Goal: Task Accomplishment & Management: Manage account settings

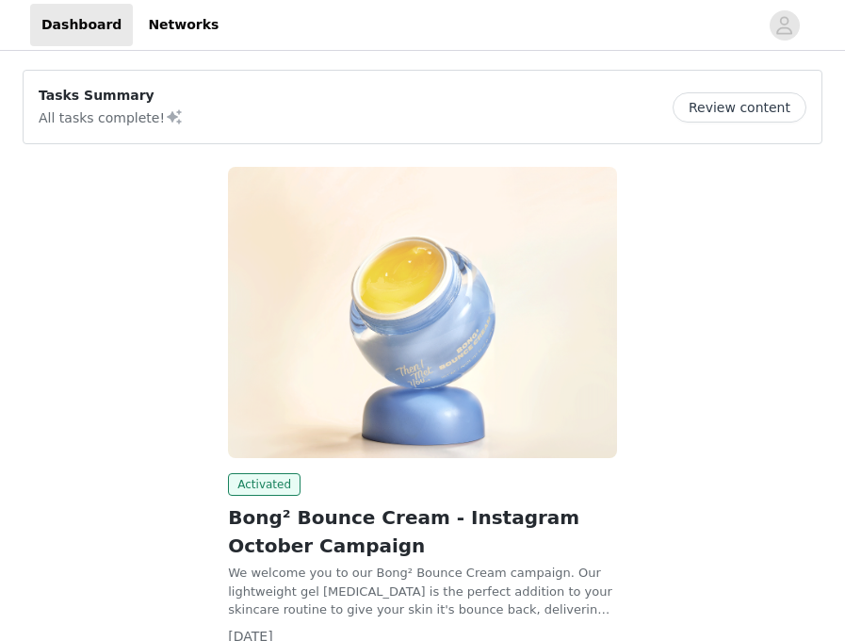
scroll to position [146, 0]
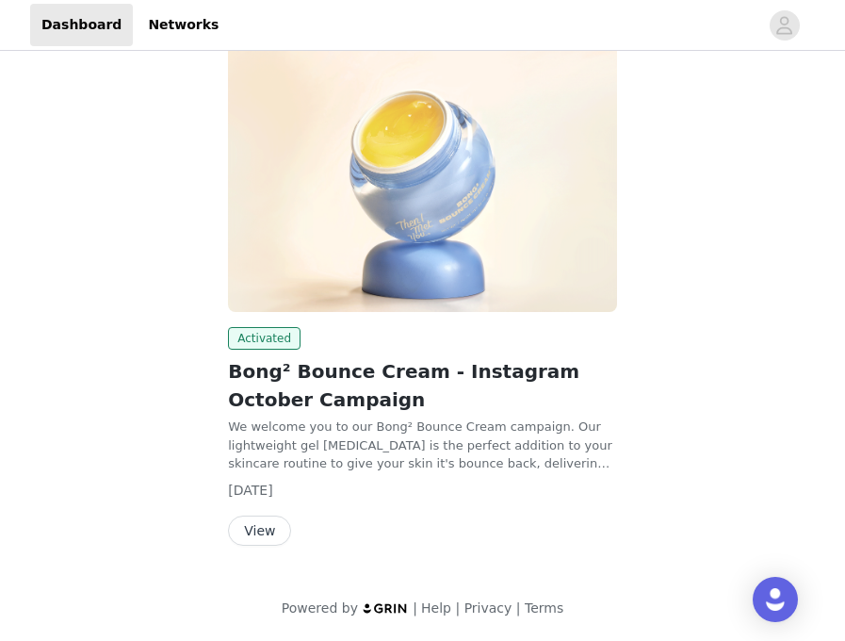
click at [262, 534] on button "View" at bounding box center [259, 530] width 63 height 30
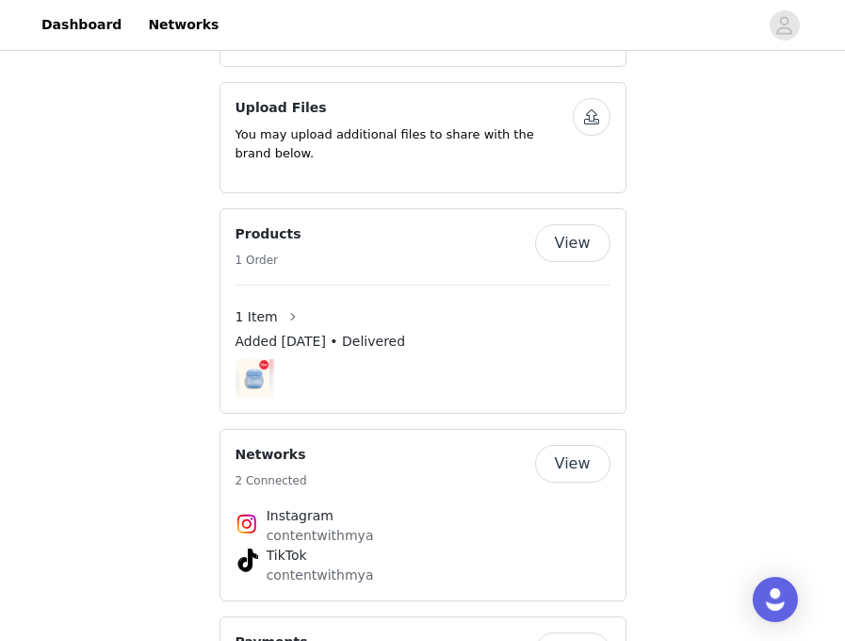
scroll to position [989, 0]
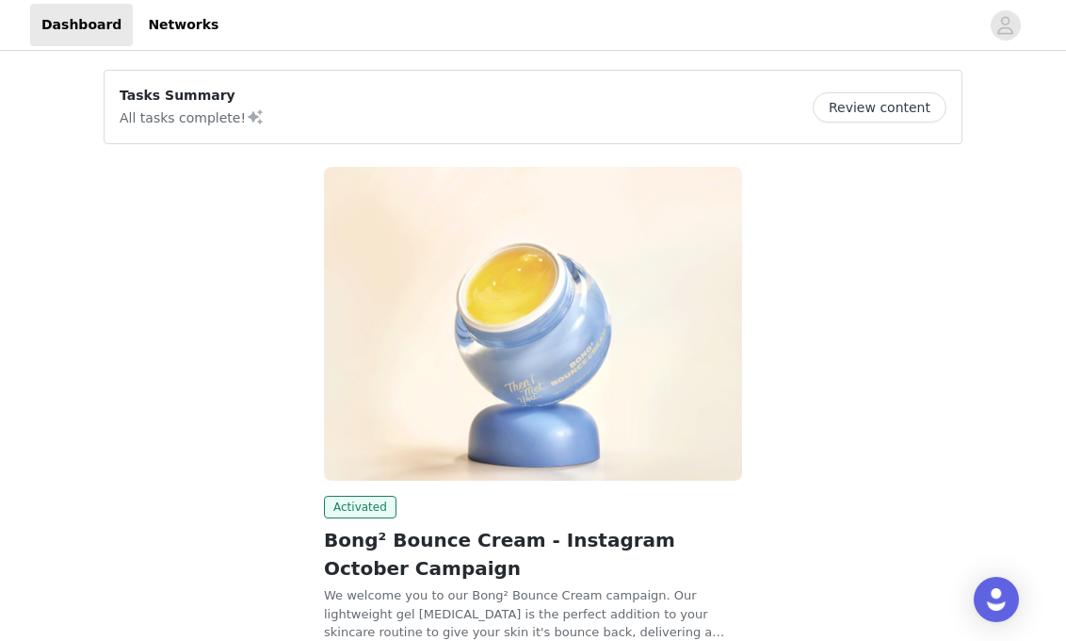
scroll to position [168, 0]
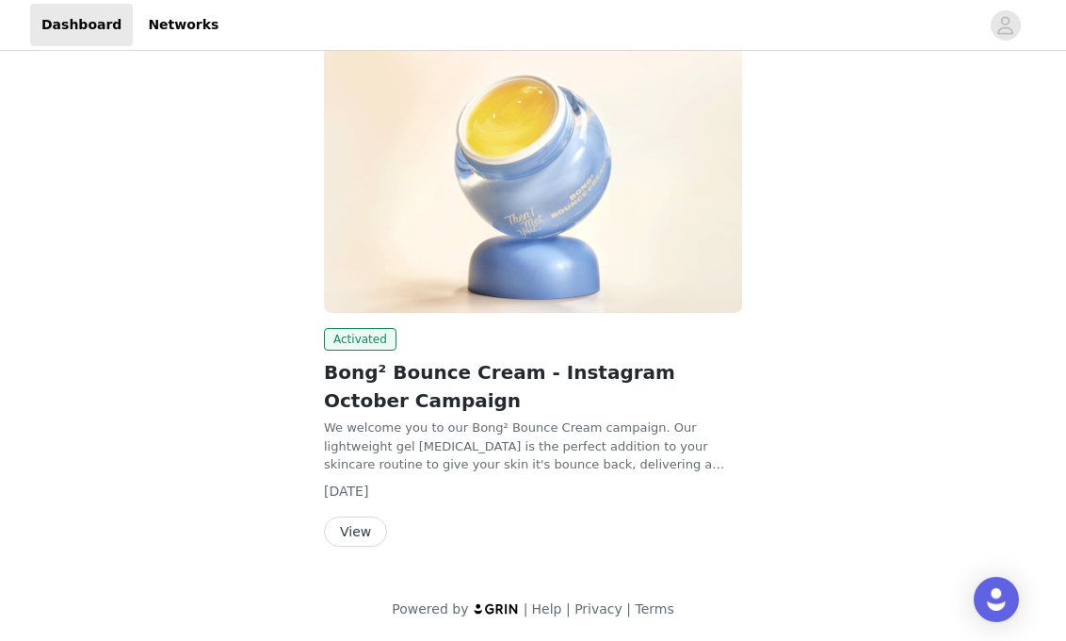
click at [357, 536] on button "View" at bounding box center [355, 531] width 63 height 30
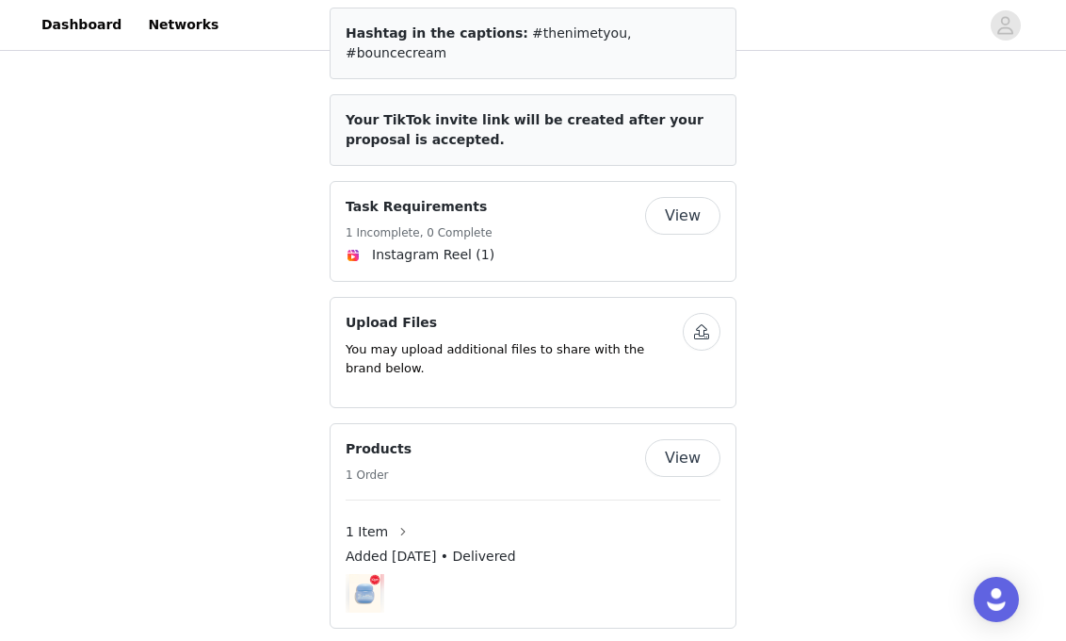
scroll to position [920, 0]
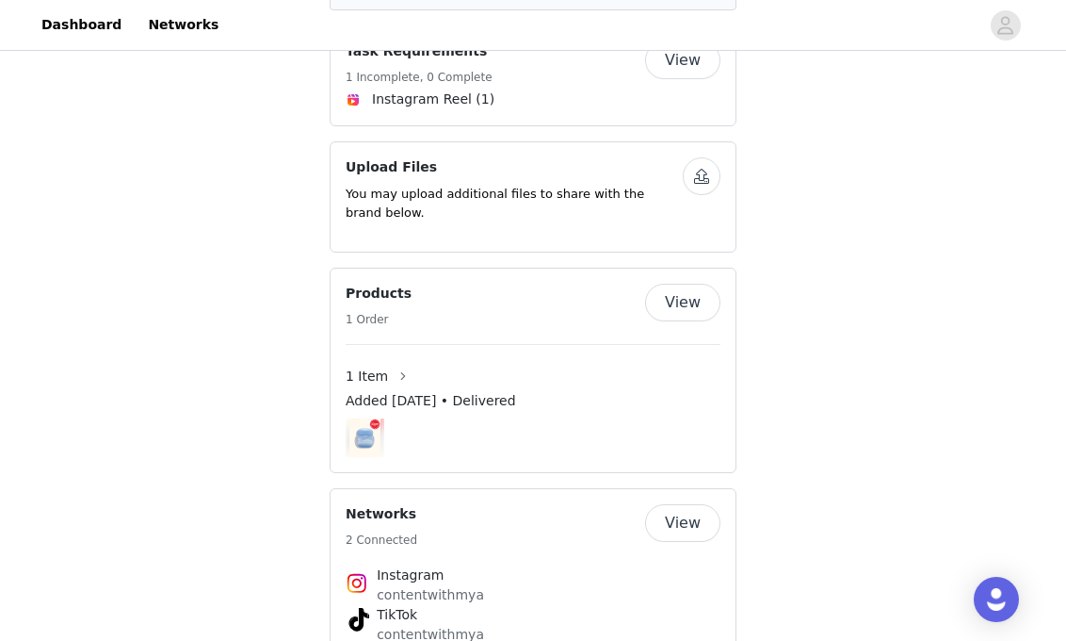
click at [700, 286] on button "View" at bounding box center [682, 303] width 75 height 38
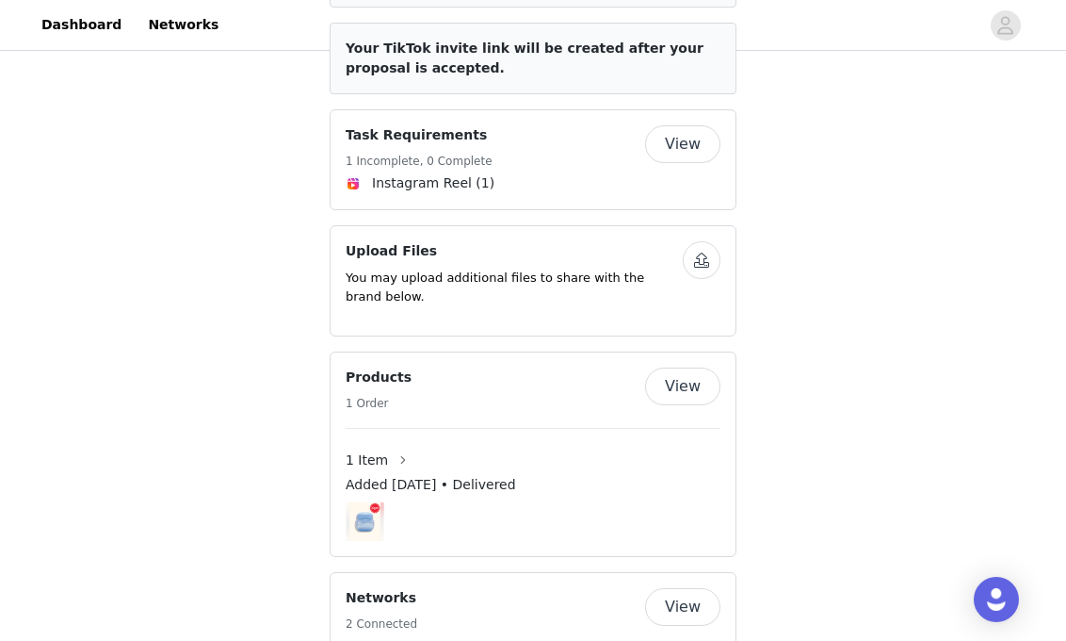
scroll to position [886, 0]
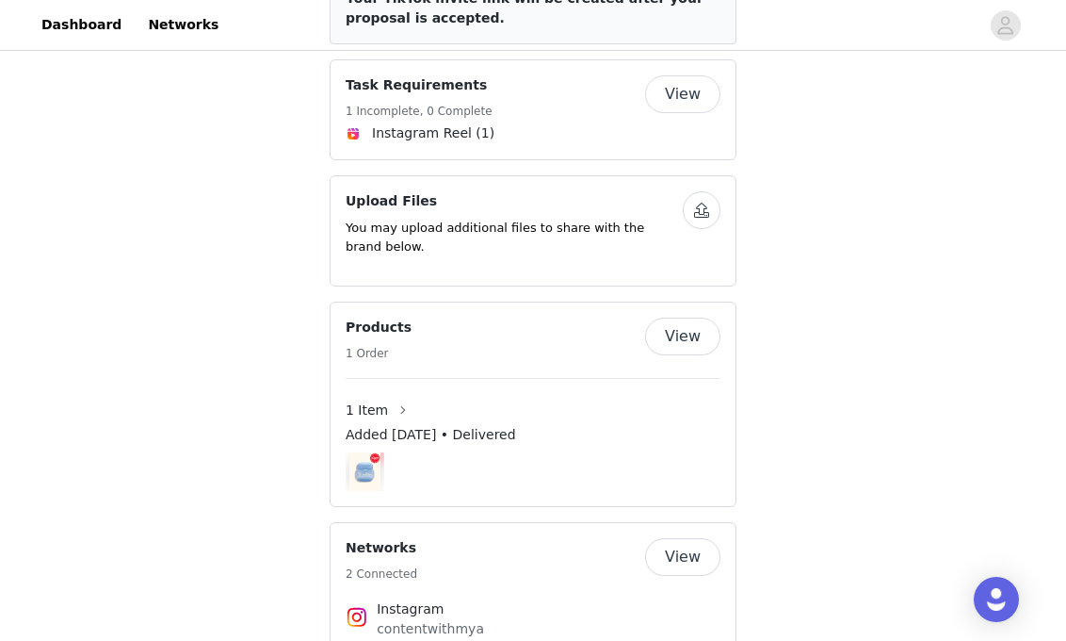
click at [683, 82] on button "View" at bounding box center [682, 94] width 75 height 38
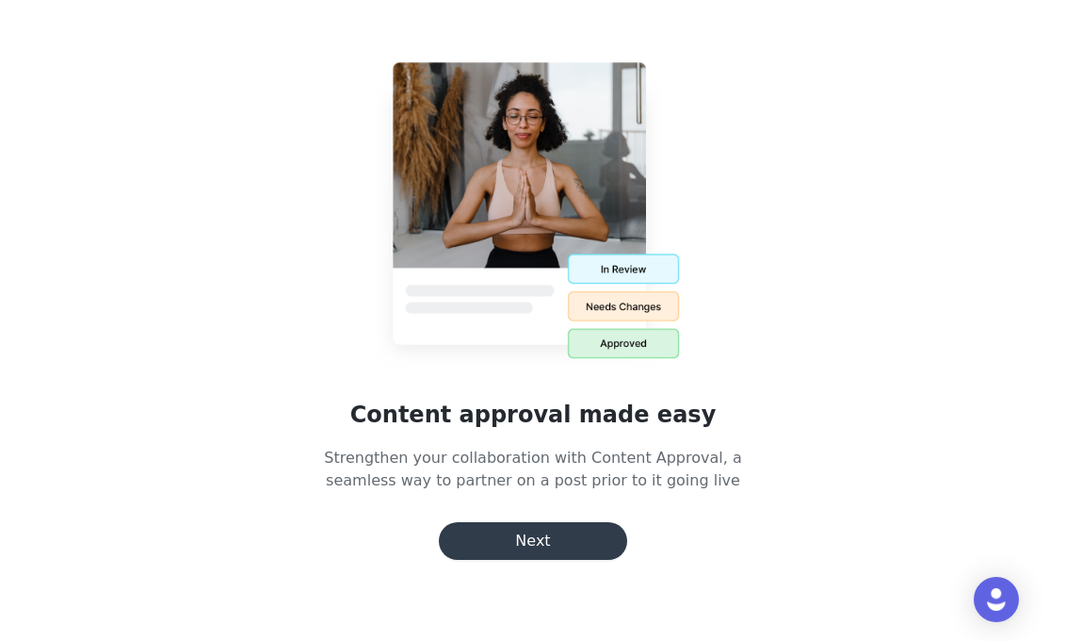
scroll to position [353, 0]
click at [534, 535] on button "Next" at bounding box center [533, 541] width 188 height 38
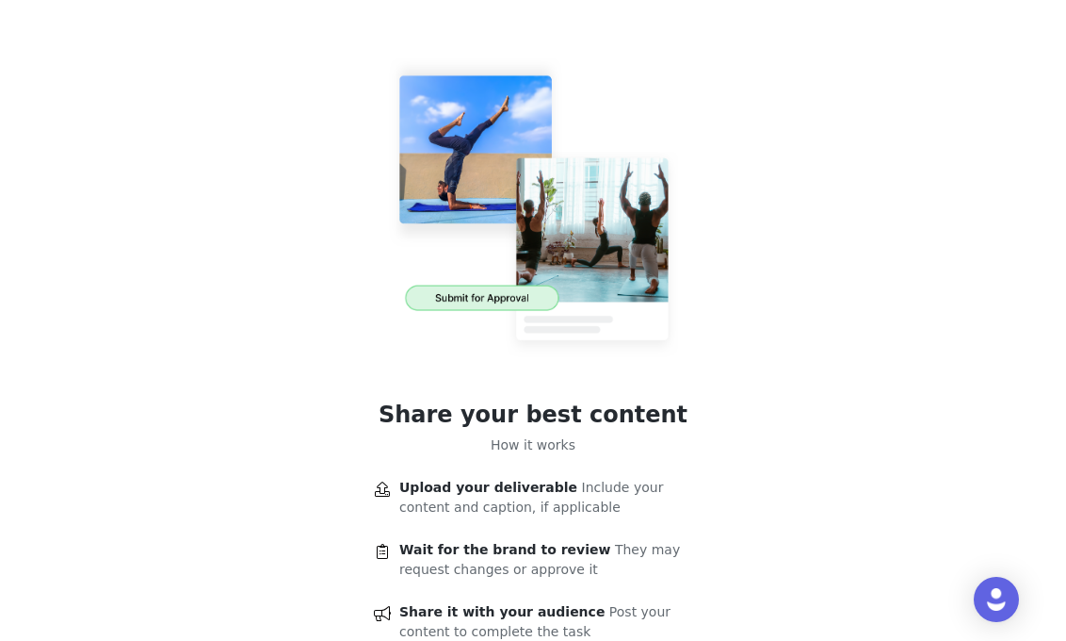
scroll to position [133, 0]
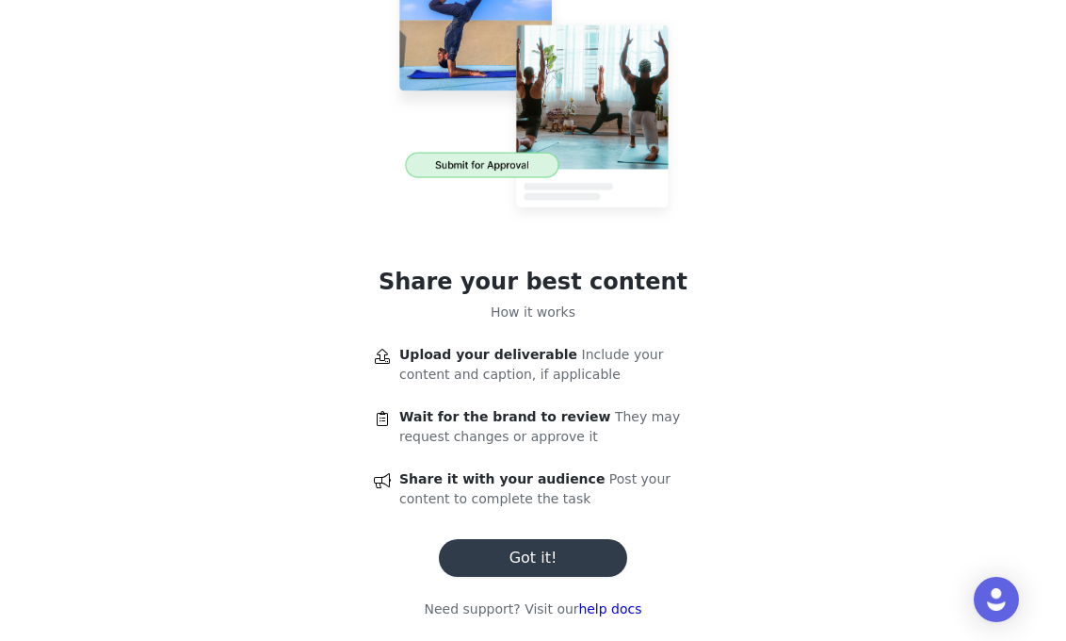
click at [543, 557] on button "Got it!" at bounding box center [533, 558] width 188 height 38
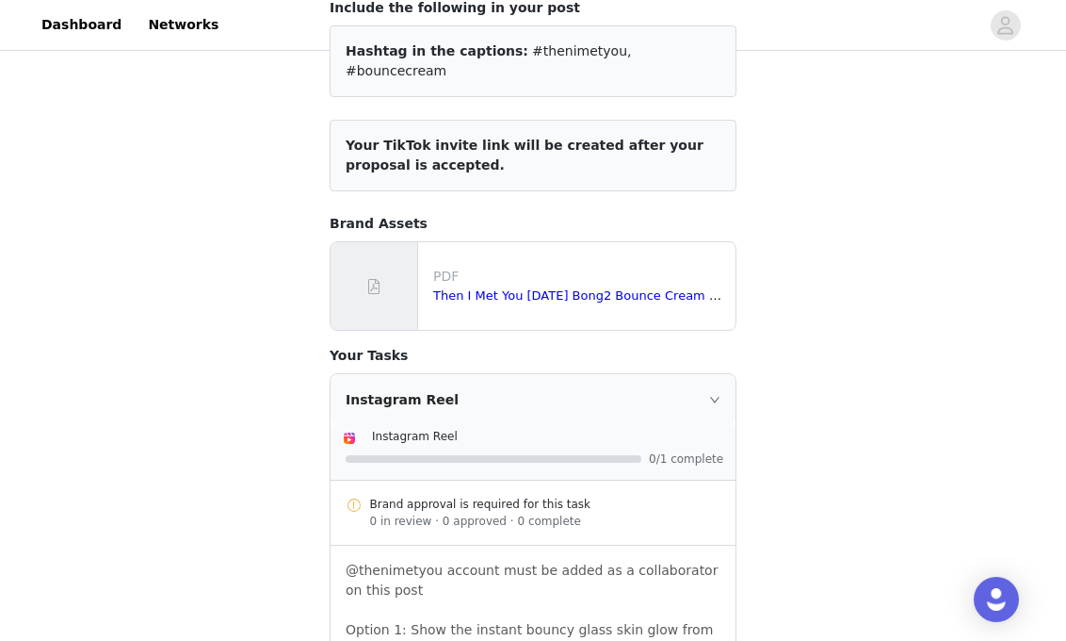
scroll to position [353, 0]
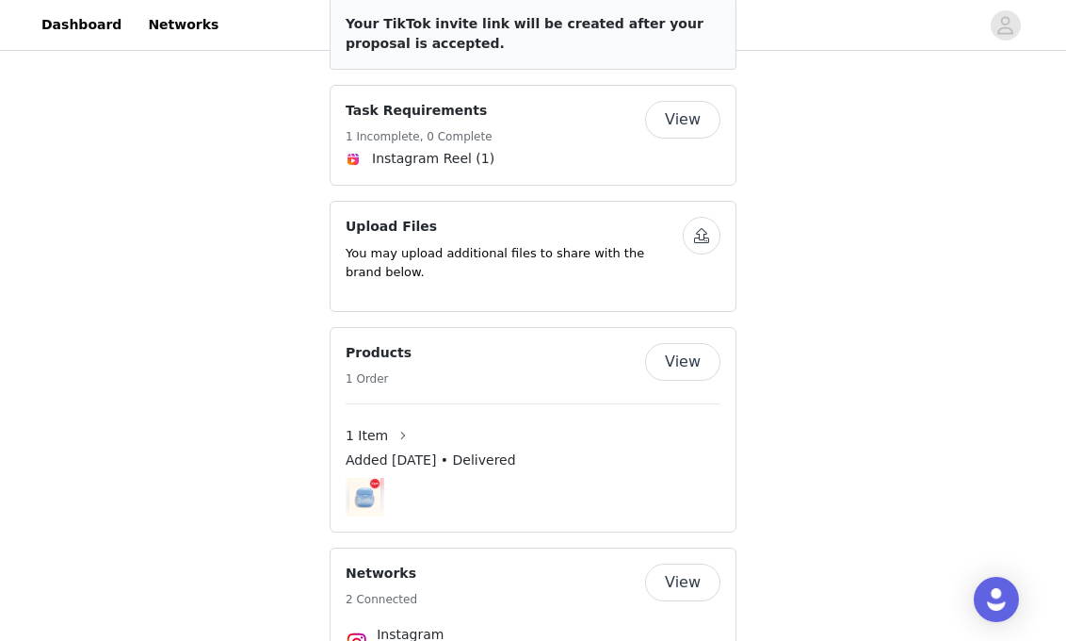
scroll to position [876, 0]
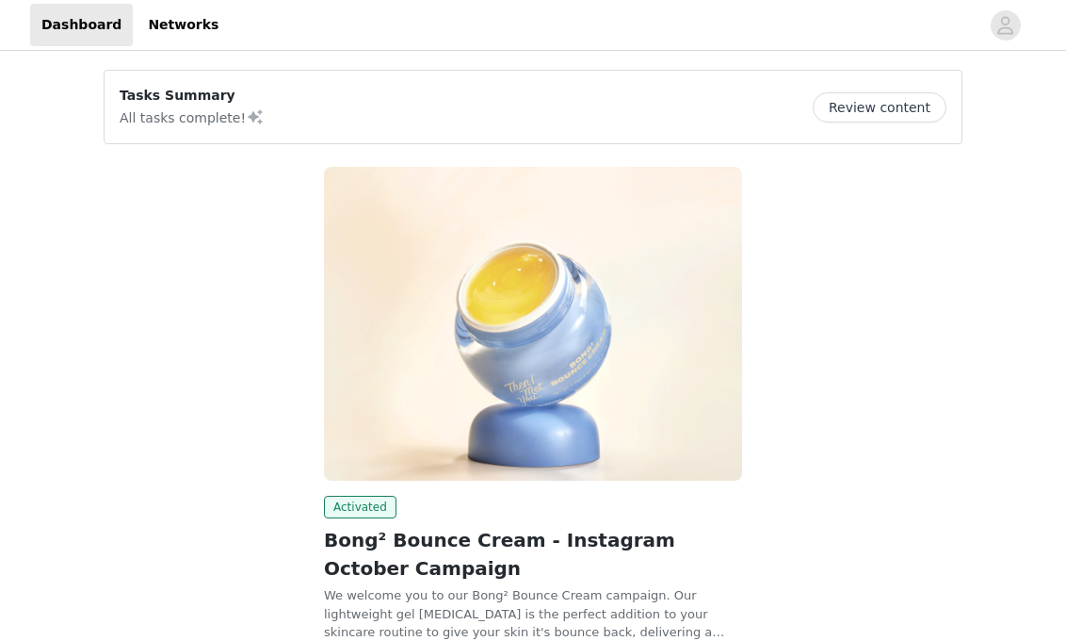
scroll to position [168, 0]
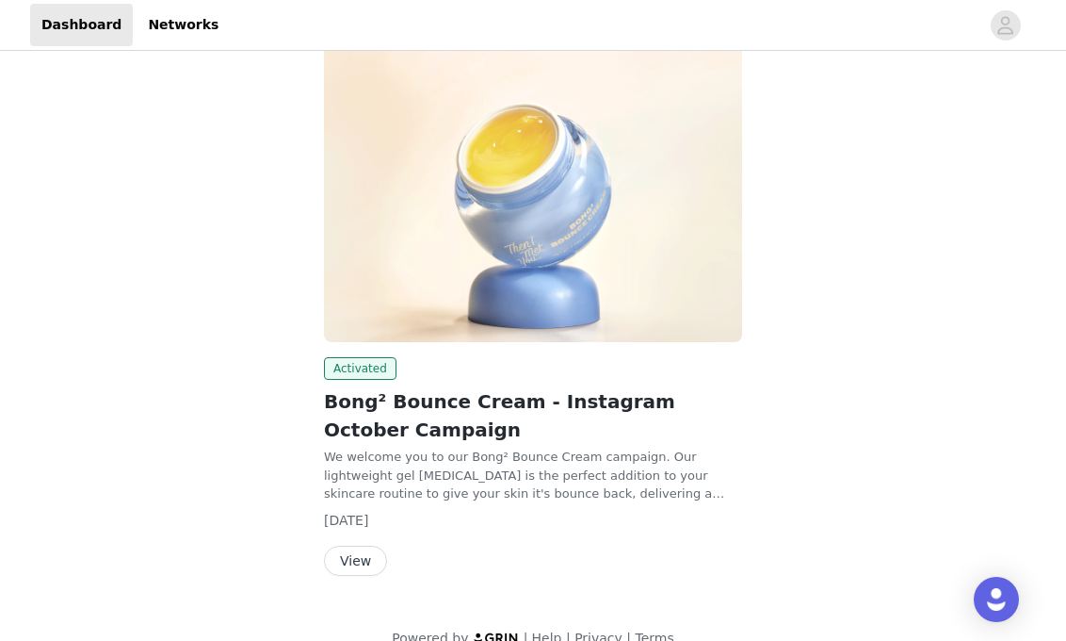
scroll to position [168, 0]
